Goal: Information Seeking & Learning: Learn about a topic

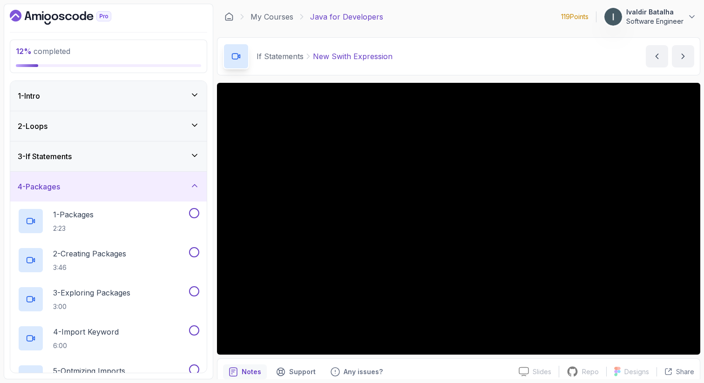
scroll to position [24, 0]
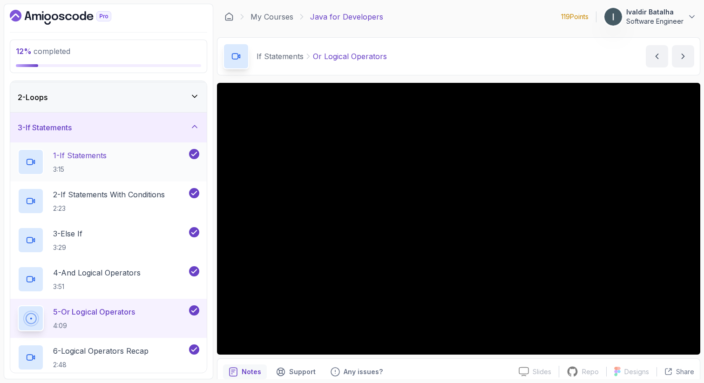
scroll to position [30, 0]
click at [170, 132] on div "3 - If Statements" at bounding box center [108, 126] width 197 height 30
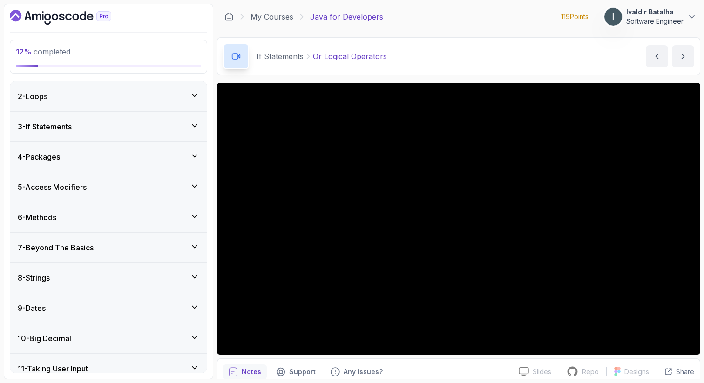
click at [144, 168] on div "4 - Packages" at bounding box center [108, 157] width 197 height 30
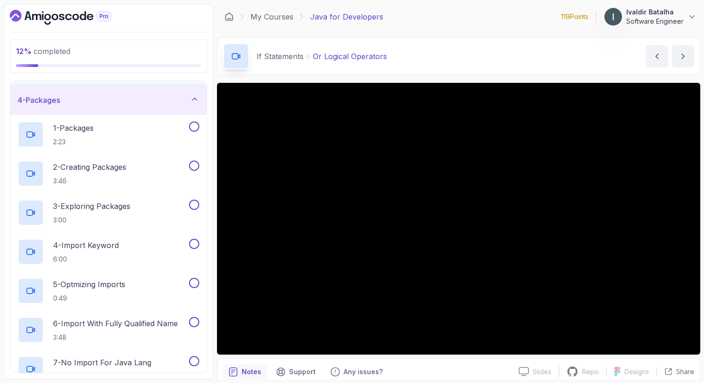
scroll to position [85, 0]
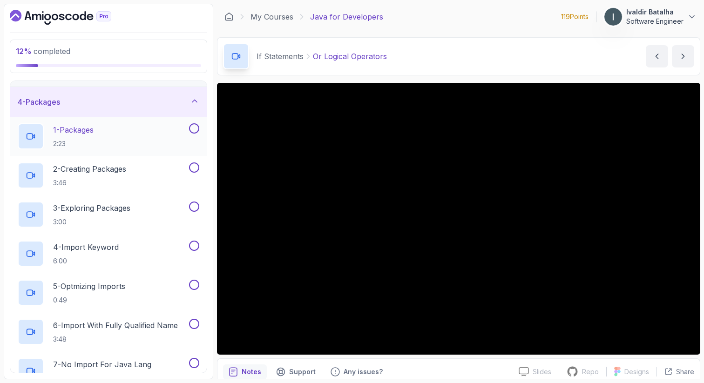
click at [136, 143] on div "1 - Packages 2:23" at bounding box center [103, 136] width 170 height 26
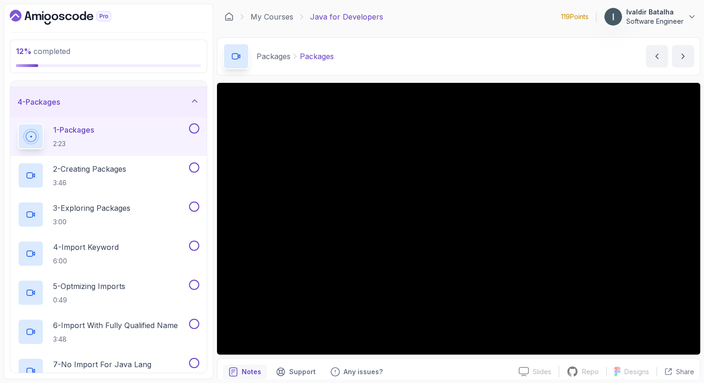
click at [18, 123] on button "1 - Packages 2:23" at bounding box center [109, 136] width 182 height 26
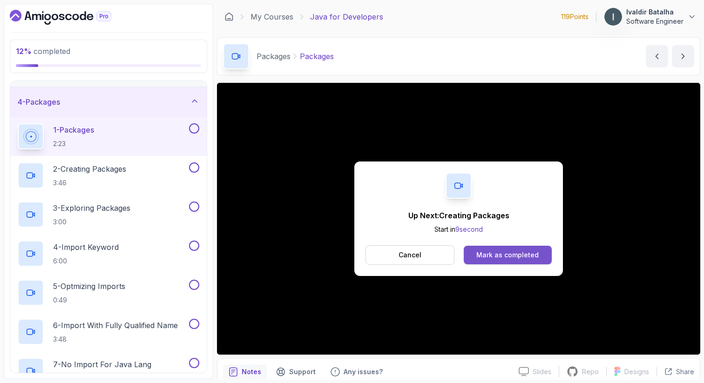
click at [491, 251] on div "Mark as completed" at bounding box center [507, 255] width 62 height 9
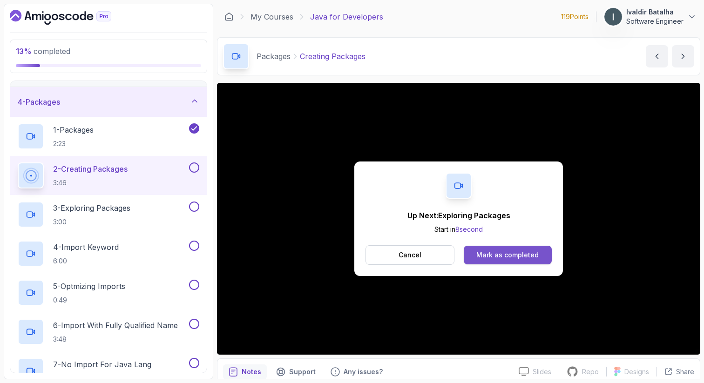
click at [483, 253] on div "Mark as completed" at bounding box center [507, 255] width 62 height 9
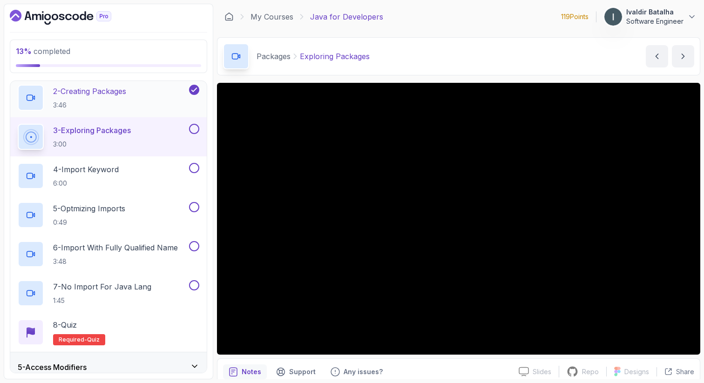
scroll to position [163, 0]
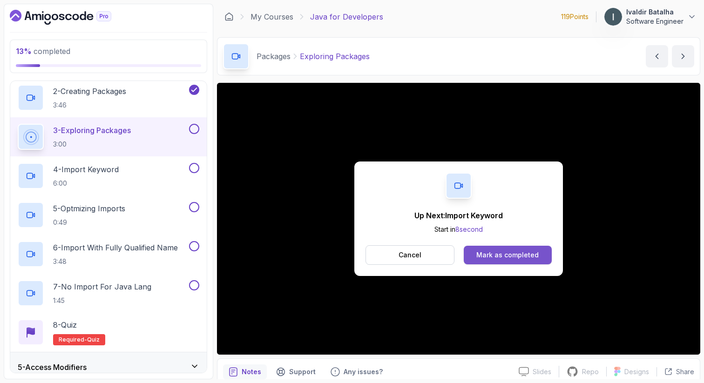
click at [503, 258] on div "Mark as completed" at bounding box center [507, 255] width 62 height 9
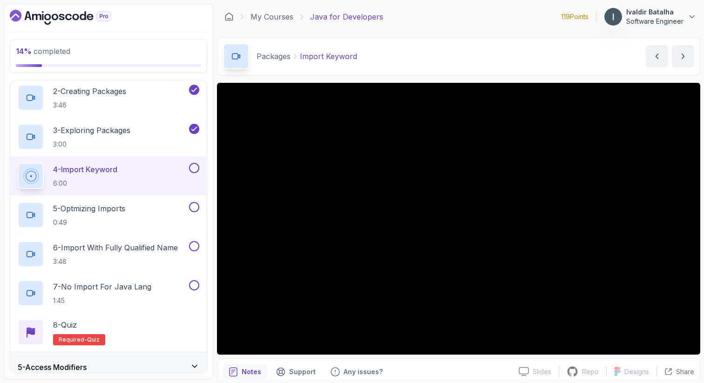
scroll to position [40, 0]
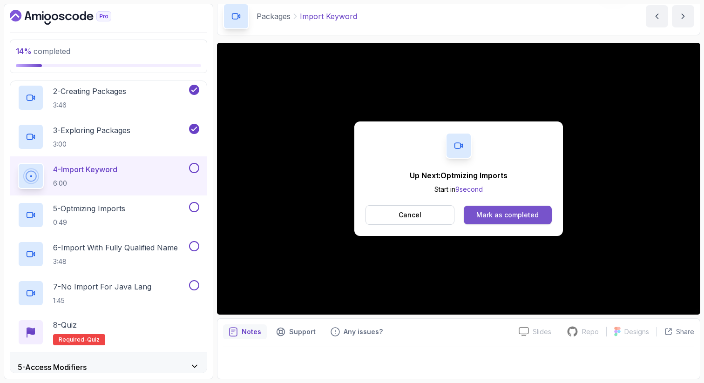
click at [497, 210] on div "Mark as completed" at bounding box center [507, 214] width 62 height 9
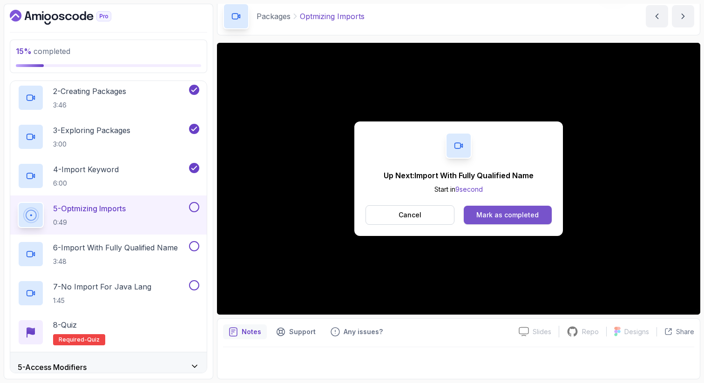
click at [502, 216] on div "Mark as completed" at bounding box center [507, 214] width 62 height 9
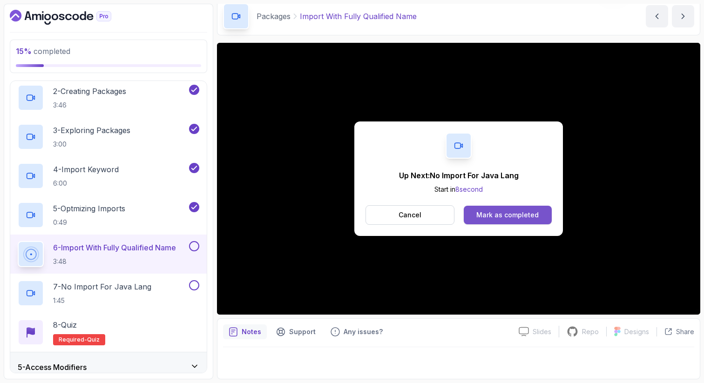
click at [501, 209] on button "Mark as completed" at bounding box center [508, 215] width 88 height 19
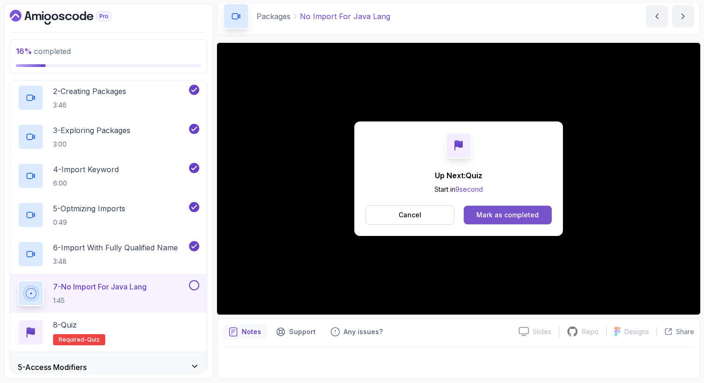
click at [499, 210] on div "Mark as completed" at bounding box center [507, 214] width 62 height 9
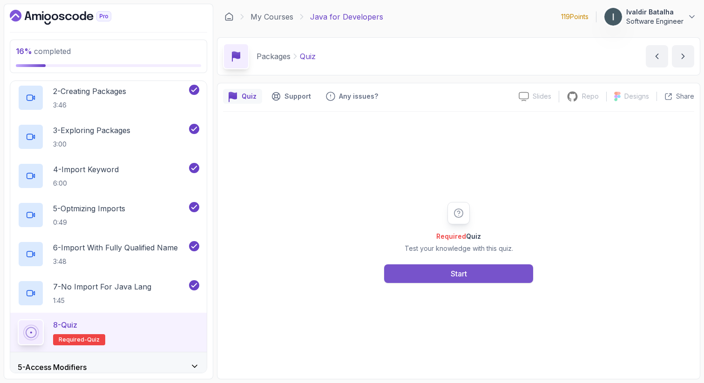
click at [471, 268] on button "Start" at bounding box center [458, 274] width 149 height 19
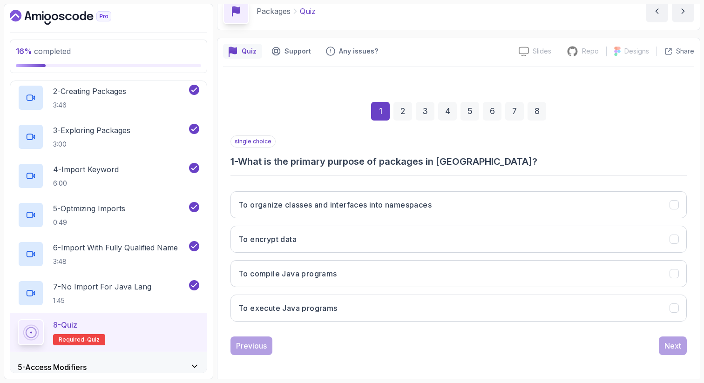
scroll to position [48, 0]
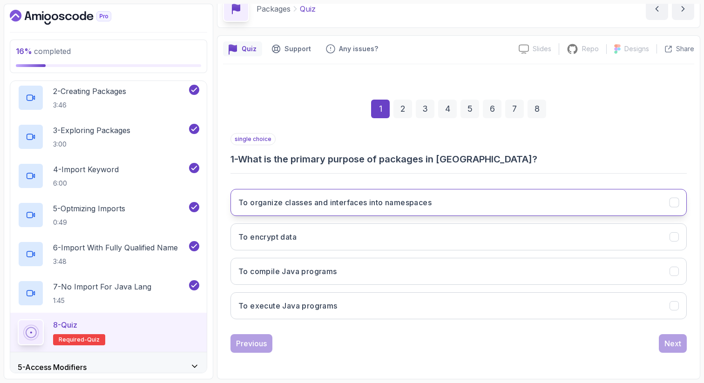
click at [493, 203] on button "To organize classes and interfaces into namespaces" at bounding box center [459, 202] width 456 height 27
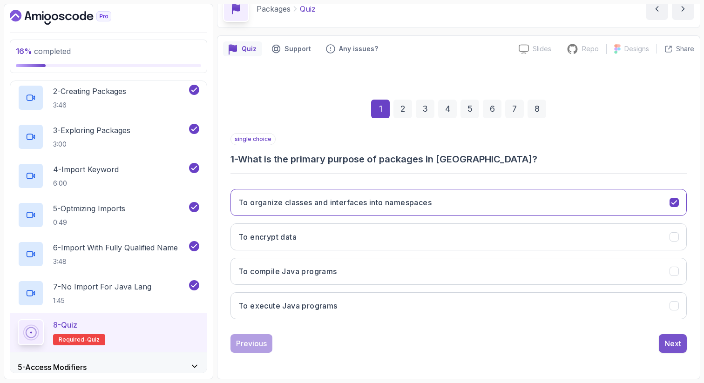
click at [673, 346] on div "Next" at bounding box center [673, 343] width 17 height 11
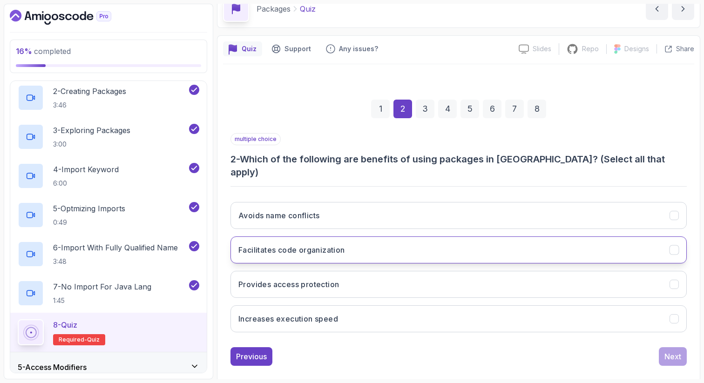
click at [607, 237] on button "Facilitates code organization" at bounding box center [459, 250] width 456 height 27
click at [678, 351] on div "Next" at bounding box center [673, 356] width 17 height 11
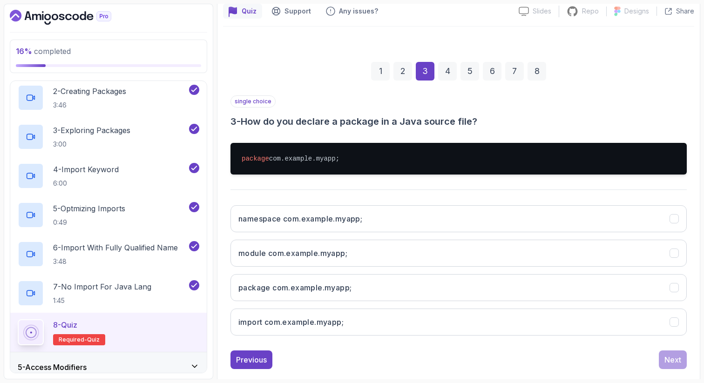
scroll to position [102, 0]
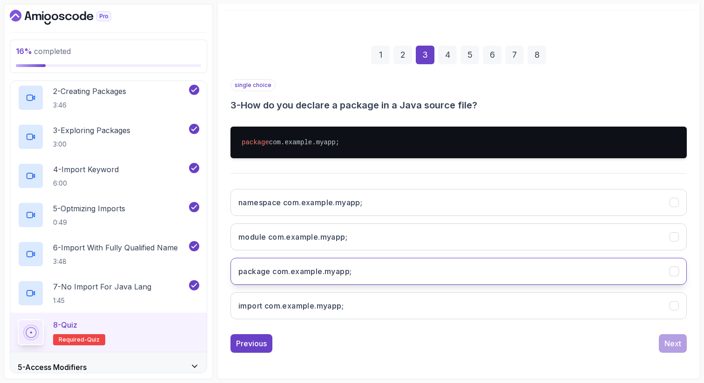
click at [475, 272] on button "package com.example.myapp;" at bounding box center [459, 271] width 456 height 27
click at [668, 340] on div "Next" at bounding box center [673, 343] width 17 height 11
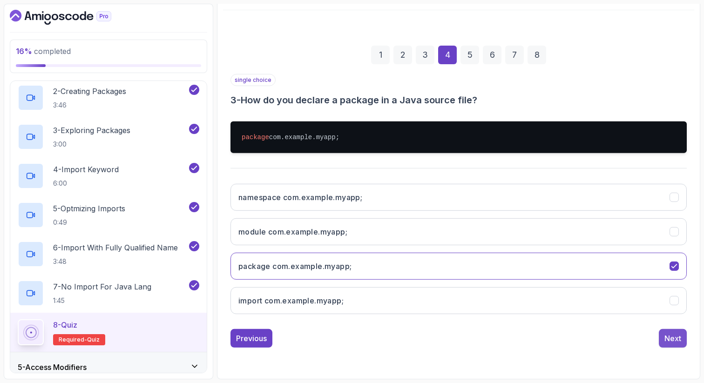
scroll to position [48, 0]
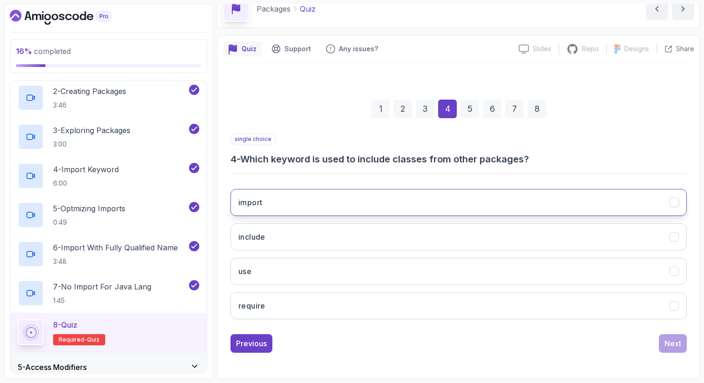
click at [572, 190] on button "import" at bounding box center [459, 202] width 456 height 27
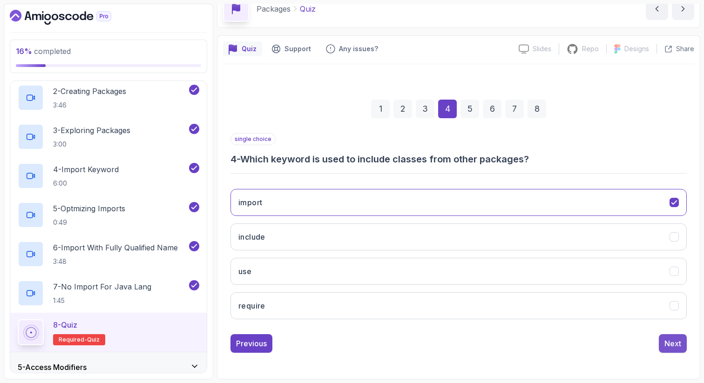
click at [669, 334] on button "Next" at bounding box center [673, 343] width 28 height 19
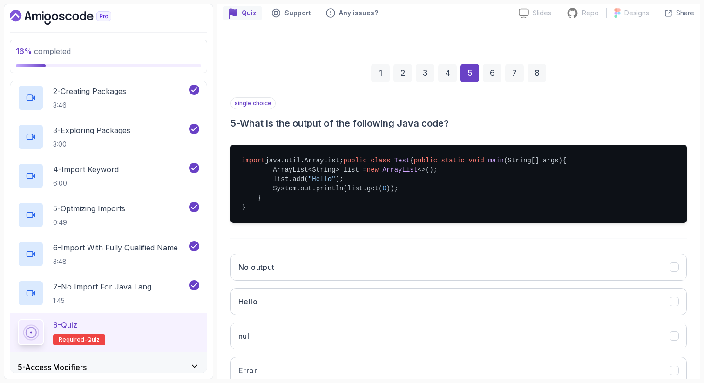
scroll to position [111, 0]
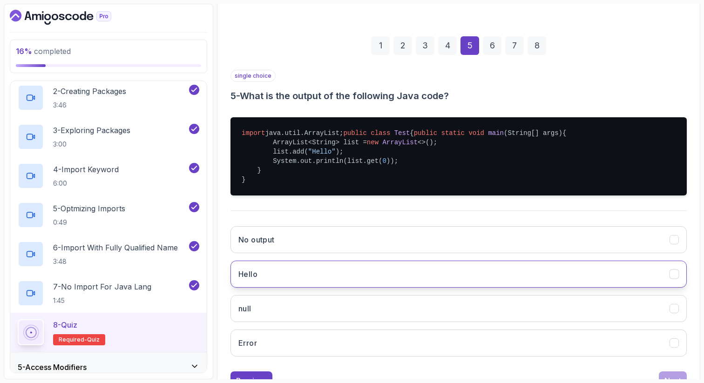
click at [605, 288] on button "Hello" at bounding box center [459, 274] width 456 height 27
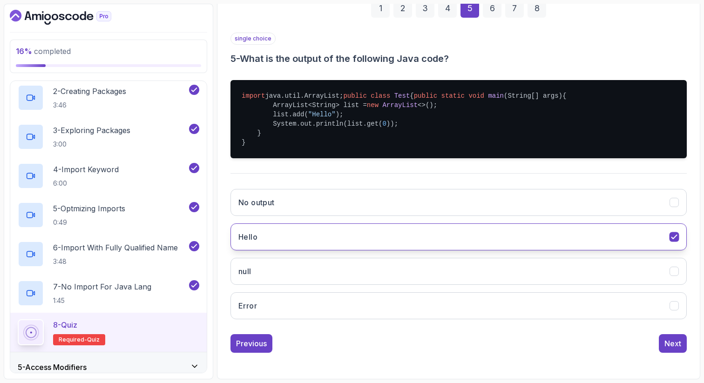
scroll to position [167, 0]
click at [666, 338] on div "Next" at bounding box center [673, 343] width 17 height 11
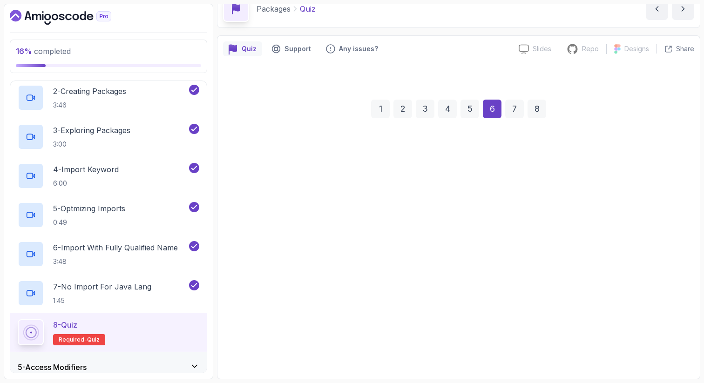
scroll to position [48, 0]
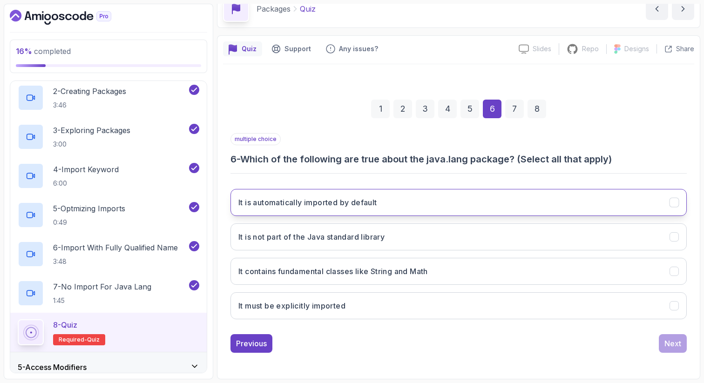
click at [619, 199] on button "It is automatically imported by default" at bounding box center [459, 202] width 456 height 27
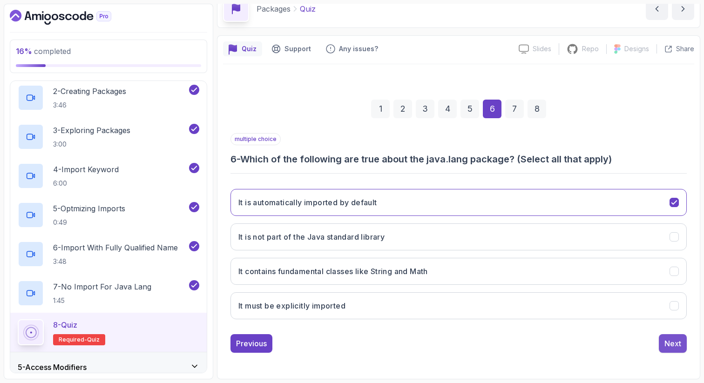
click at [683, 340] on button "Next" at bounding box center [673, 343] width 28 height 19
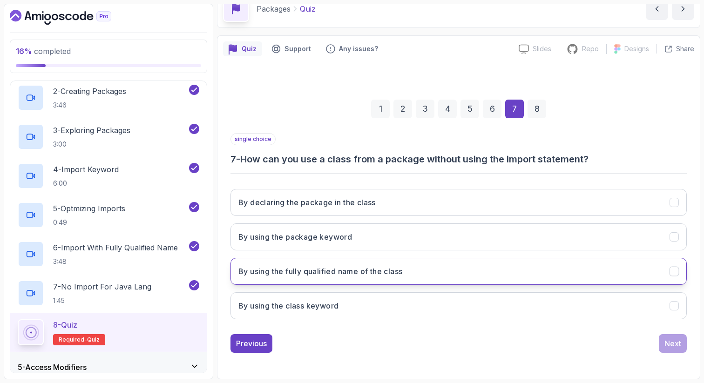
click at [568, 274] on button "By using the fully qualified name of the class" at bounding box center [459, 271] width 456 height 27
click at [669, 352] on button "Next" at bounding box center [673, 343] width 28 height 19
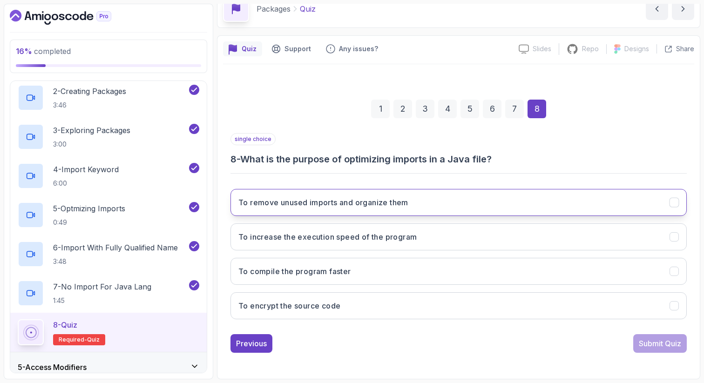
click at [640, 193] on button "To remove unused imports and organize them" at bounding box center [459, 202] width 456 height 27
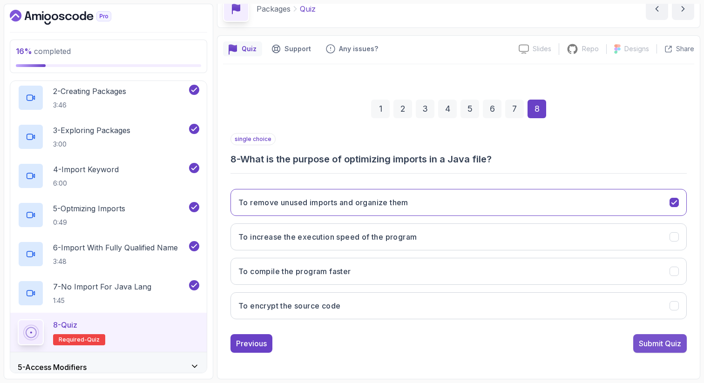
click at [658, 342] on div "Submit Quiz" at bounding box center [660, 343] width 42 height 11
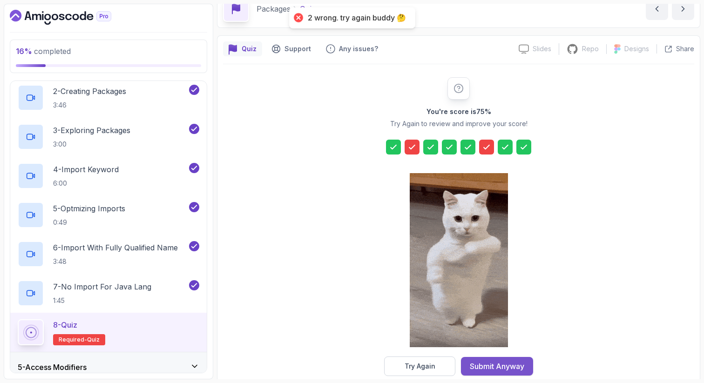
click at [501, 366] on div "Submit Anyway" at bounding box center [497, 366] width 54 height 11
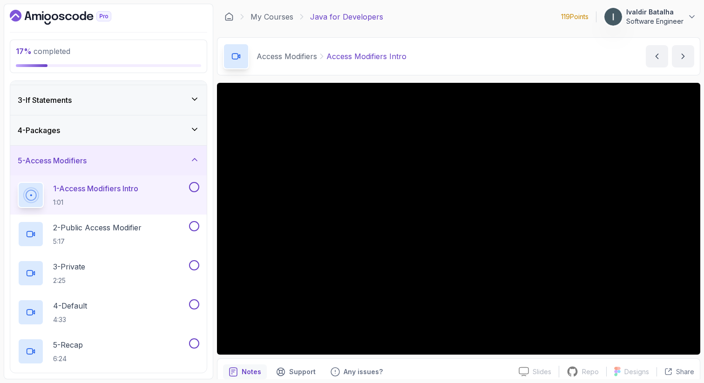
scroll to position [61, 0]
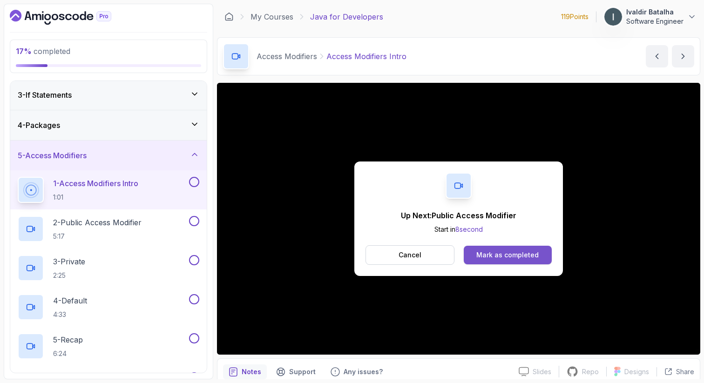
click at [480, 251] on div "Mark as completed" at bounding box center [507, 255] width 62 height 9
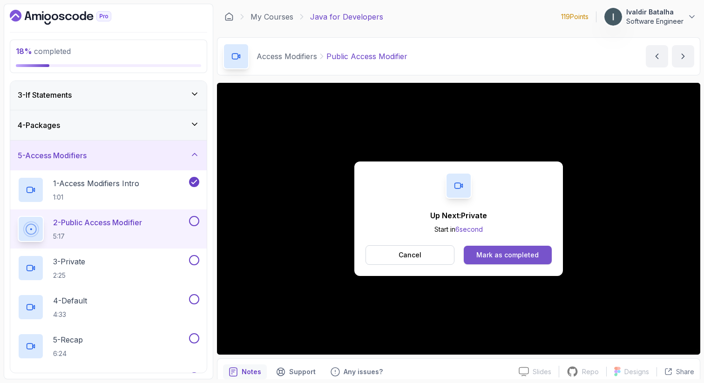
click at [482, 251] on div "Mark as completed" at bounding box center [507, 255] width 62 height 9
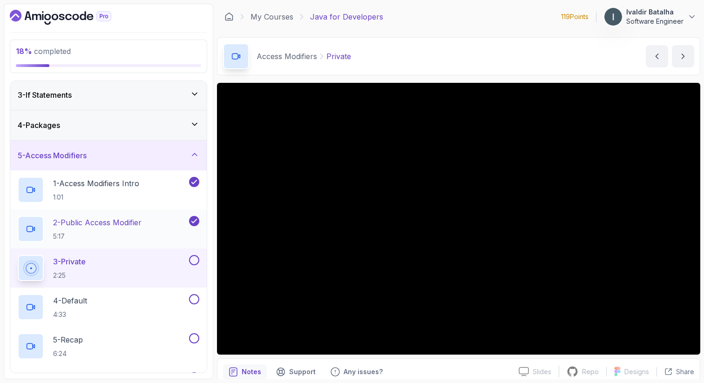
click at [119, 218] on p "2 - Public Access Modifier" at bounding box center [97, 222] width 88 height 11
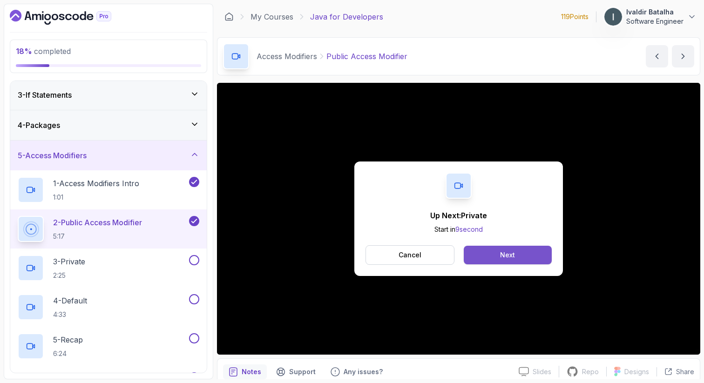
click at [502, 253] on div "Next" at bounding box center [507, 255] width 15 height 9
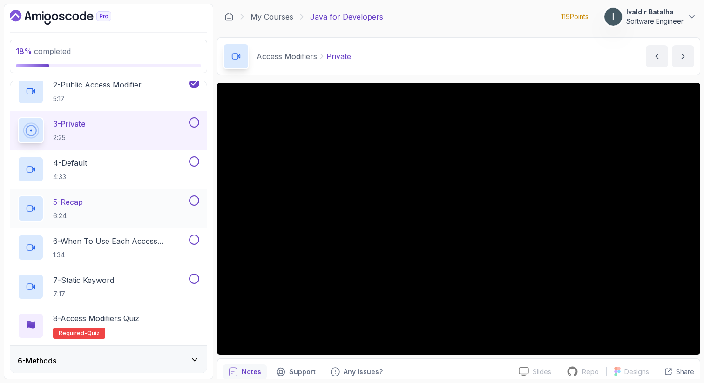
scroll to position [195, 0]
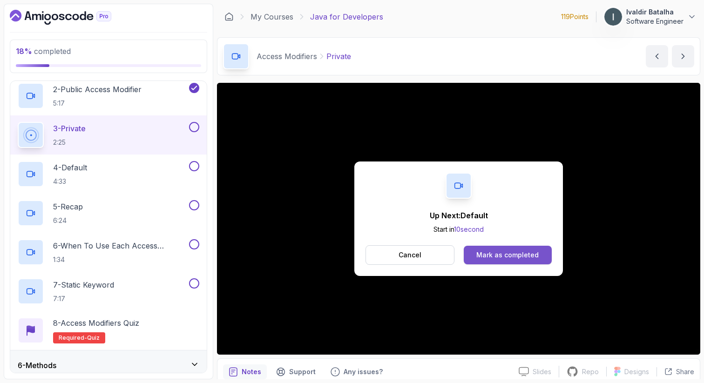
click at [504, 251] on div "Mark as completed" at bounding box center [507, 255] width 62 height 9
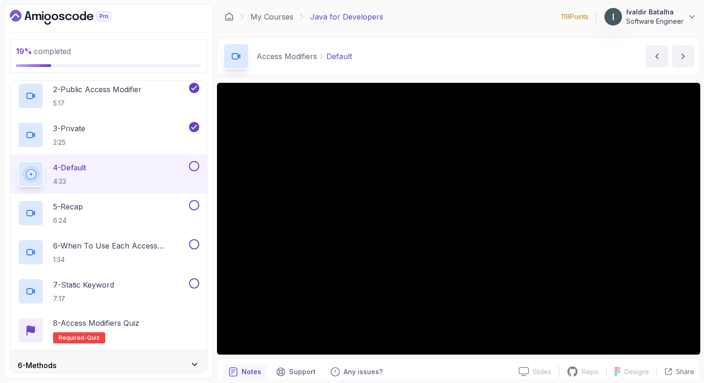
scroll to position [40, 0]
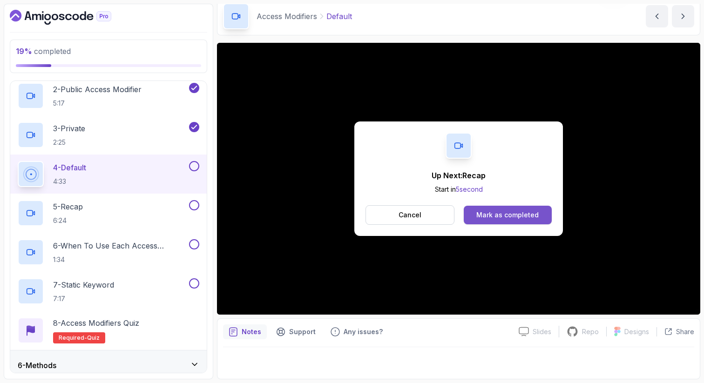
click at [533, 216] on div "Mark as completed" at bounding box center [507, 214] width 62 height 9
